Goal: Task Accomplishment & Management: Complete application form

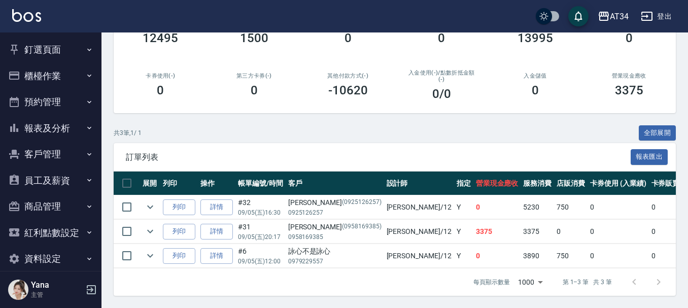
scroll to position [13, 0]
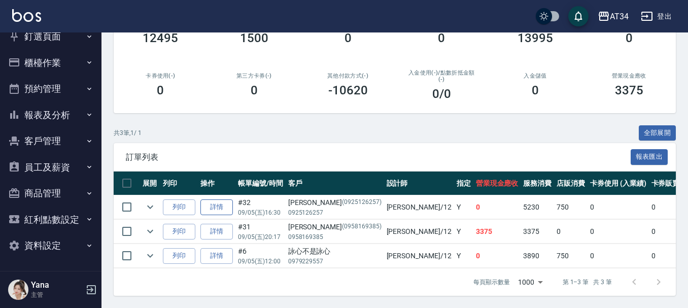
click at [210, 206] on link "詳情" at bounding box center [216, 207] width 32 height 16
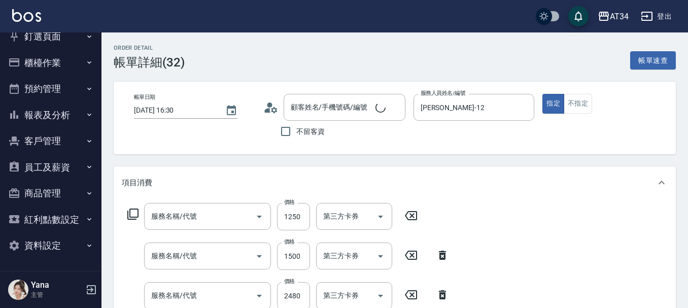
type input "[DATE] 16:30"
type input "[PERSON_NAME]-12"
type input "0"
type input "內層染、補漂"
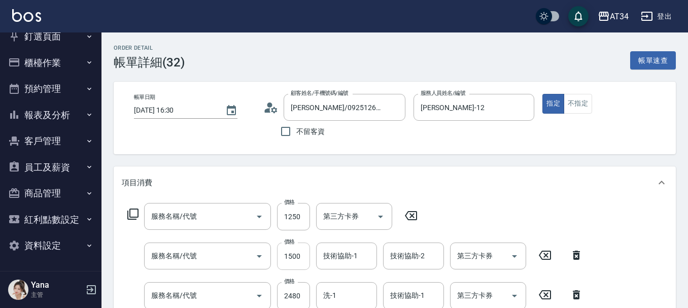
type input "許舒雅/0925126257/0925126257"
type input "自備護髮(601)"
type input "漂髮(502)"
type input "染髮(501)"
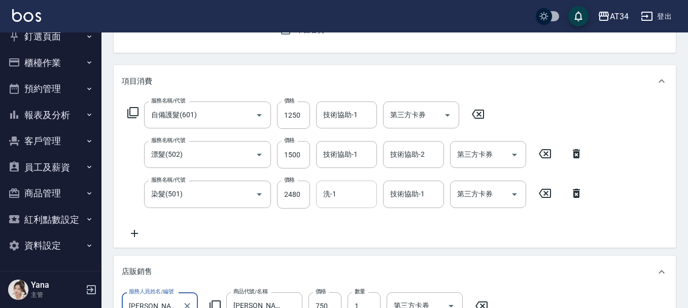
click at [363, 198] on input "洗-1" at bounding box center [347, 194] width 52 height 18
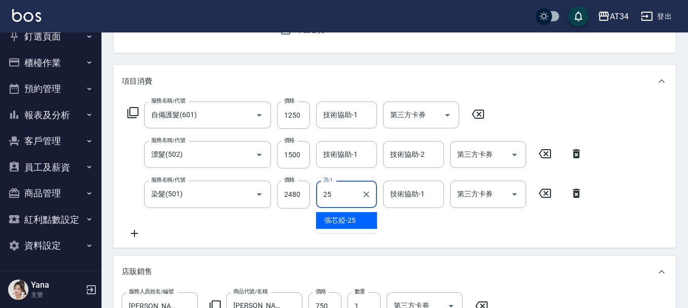
type input "張芯婭-25"
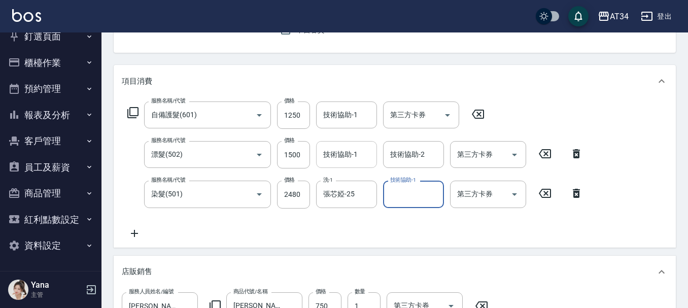
click at [364, 155] on input "技術協助-1" at bounding box center [347, 155] width 52 height 18
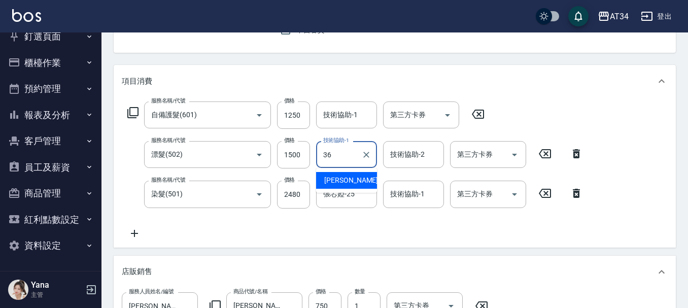
type input "張可芮-36"
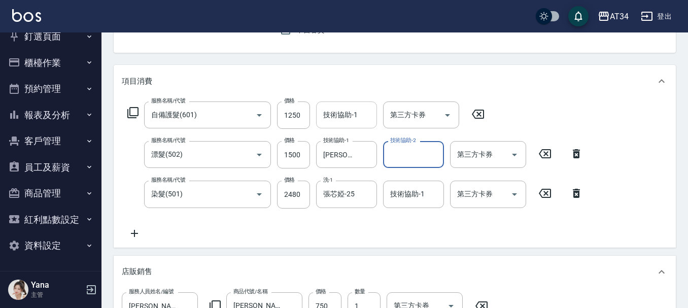
click at [353, 117] on div "技術協助-1 技術協助-1" at bounding box center [346, 115] width 61 height 27
click at [132, 236] on icon at bounding box center [134, 233] width 25 height 12
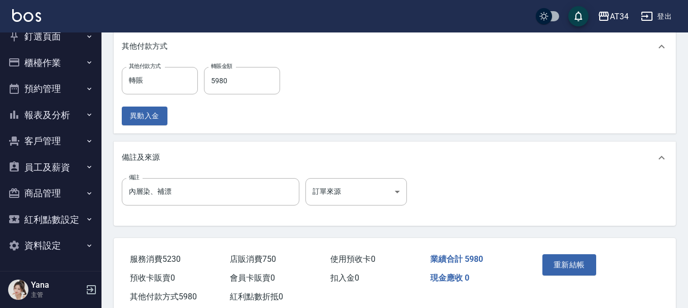
scroll to position [679, 0]
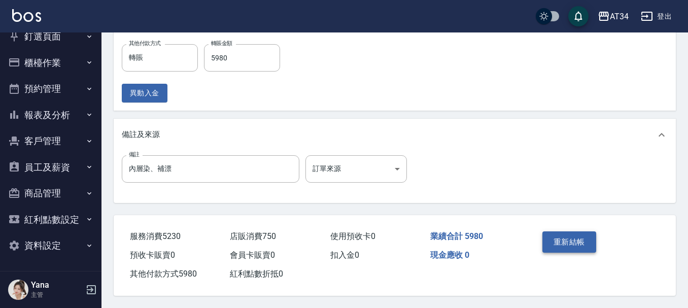
click at [557, 240] on button "重新結帳" at bounding box center [570, 241] width 54 height 21
click at [20, 112] on icon "button" at bounding box center [14, 115] width 12 height 12
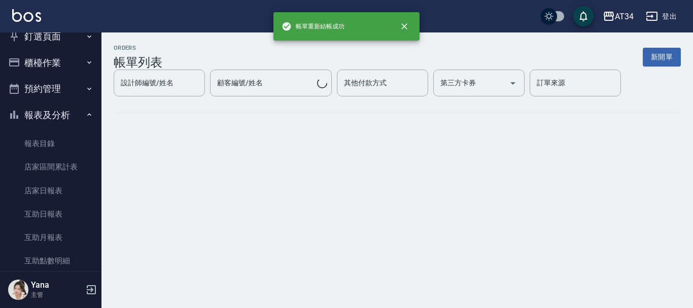
click at [49, 117] on button "報表及分析" at bounding box center [50, 115] width 93 height 26
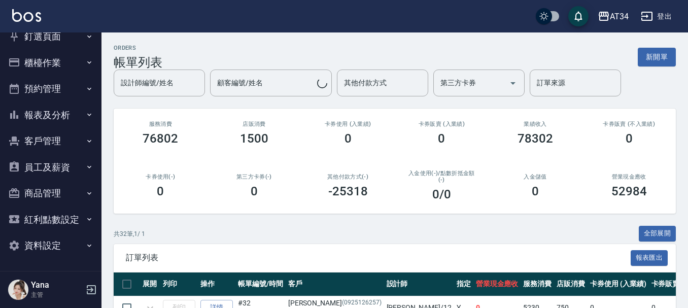
click at [49, 117] on button "報表及分析" at bounding box center [50, 115] width 93 height 26
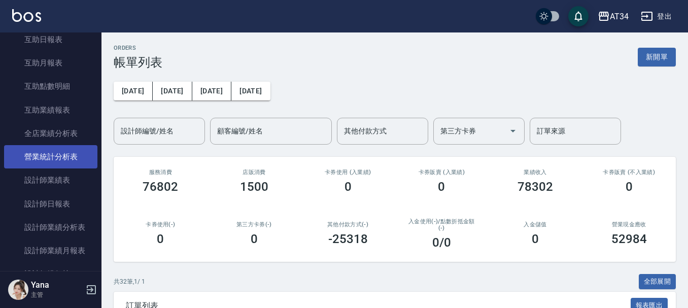
scroll to position [165, 0]
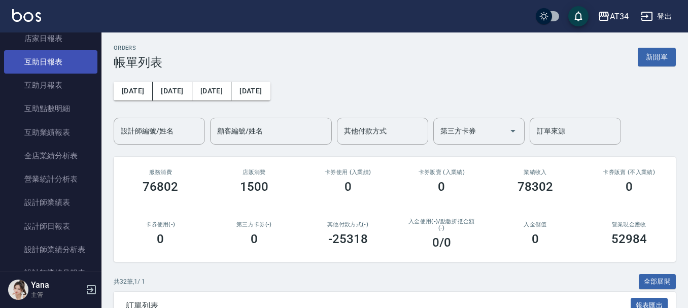
click at [37, 60] on link "互助日報表" at bounding box center [50, 61] width 93 height 23
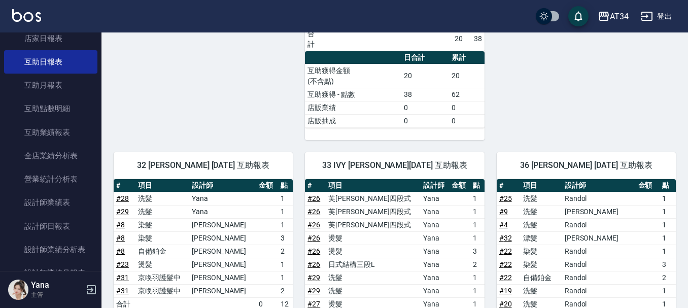
scroll to position [457, 0]
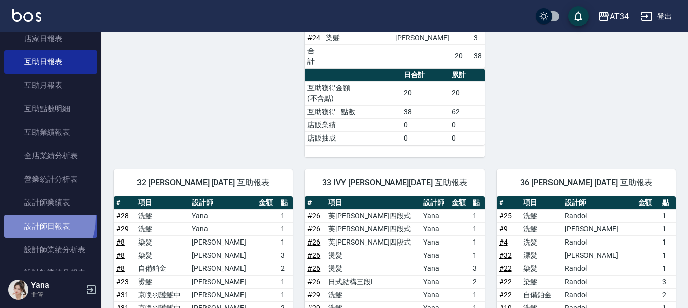
click at [26, 217] on link "設計師日報表" at bounding box center [50, 226] width 93 height 23
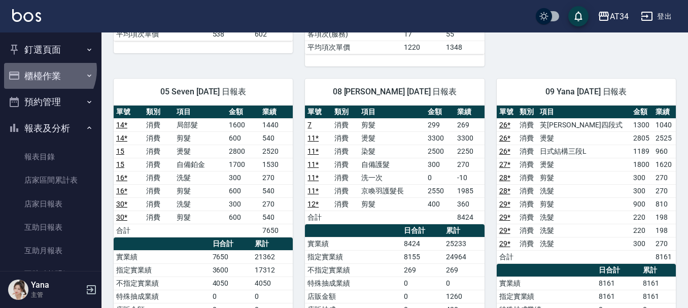
click at [44, 70] on button "櫃檯作業" at bounding box center [50, 76] width 93 height 26
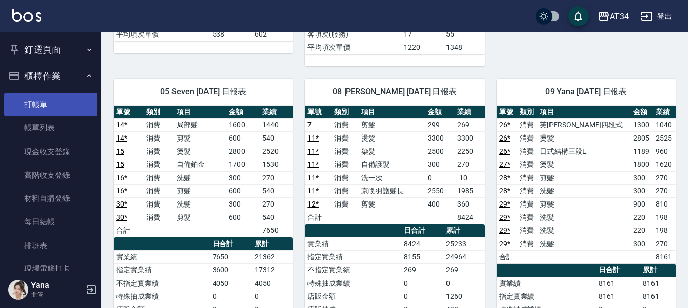
click at [53, 104] on link "打帳單" at bounding box center [50, 104] width 93 height 23
